Goal: Find specific page/section: Find specific page/section

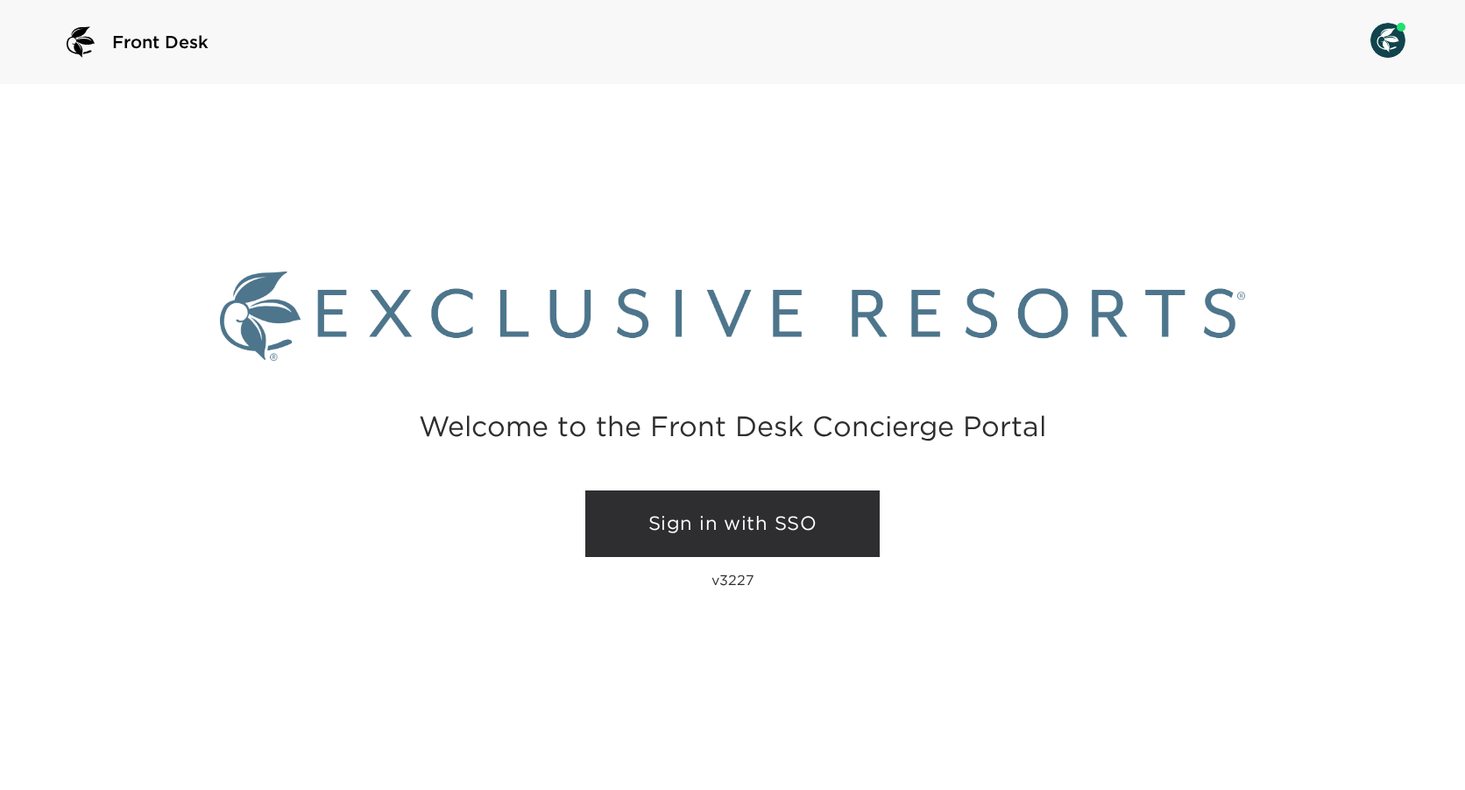
click at [751, 519] on link "Sign in with SSO" at bounding box center [732, 524] width 294 height 67
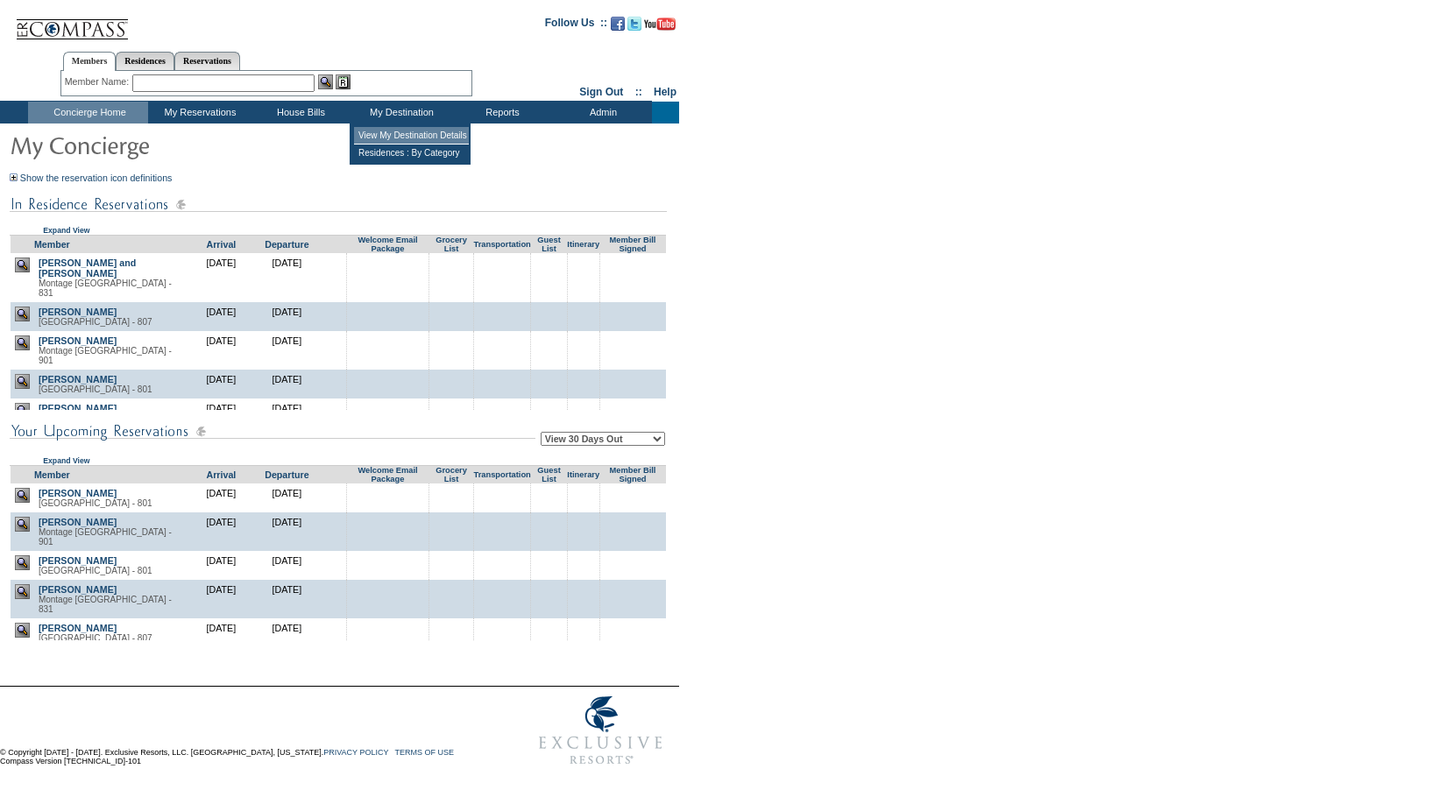
click at [457, 134] on td "View My Destination Details" at bounding box center [411, 136] width 115 height 18
